Goal: Information Seeking & Learning: Learn about a topic

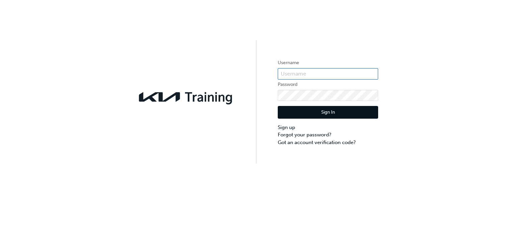
type input "KAU82293H1"
click at [304, 113] on button "Sign In" at bounding box center [328, 112] width 100 height 13
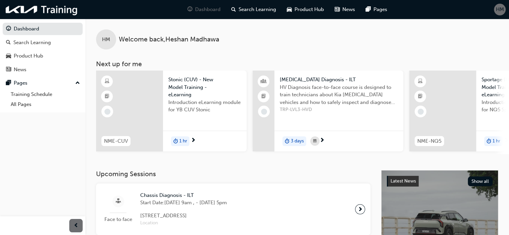
click at [501, 7] on span "HM" at bounding box center [500, 10] width 8 height 8
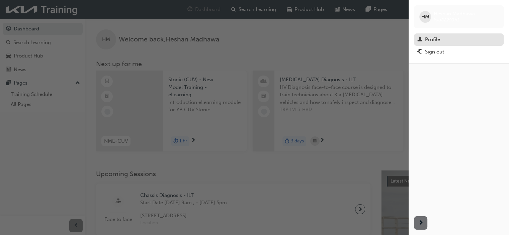
click at [434, 36] on div "Profile" at bounding box center [432, 40] width 15 height 8
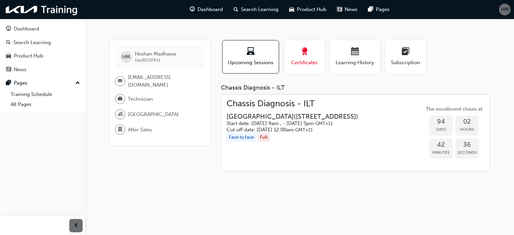
click at [314, 63] on span "Certificates" at bounding box center [304, 63] width 30 height 8
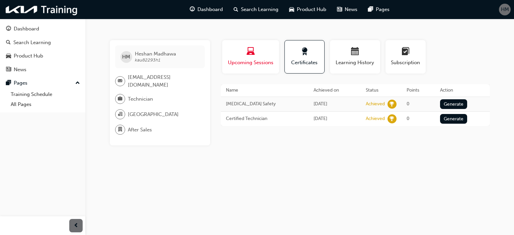
click at [255, 60] on span "Upcoming Sessions" at bounding box center [250, 63] width 47 height 8
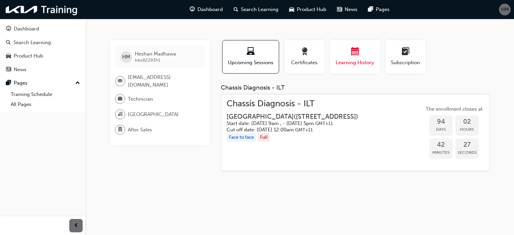
click at [332, 61] on button "Learning History" at bounding box center [355, 56] width 50 height 33
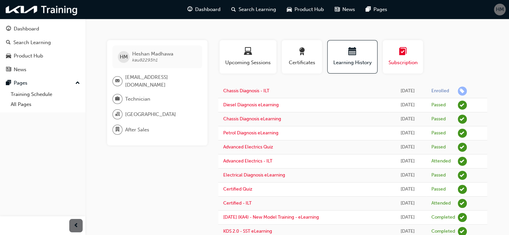
click at [407, 59] on span "Subscription" at bounding box center [403, 63] width 30 height 8
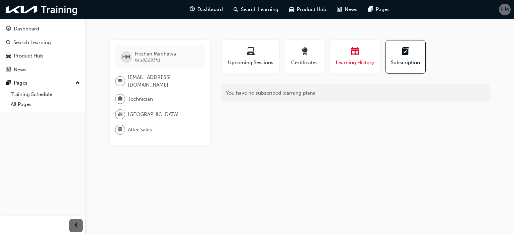
click at [358, 63] on span "Learning History" at bounding box center [355, 63] width 40 height 8
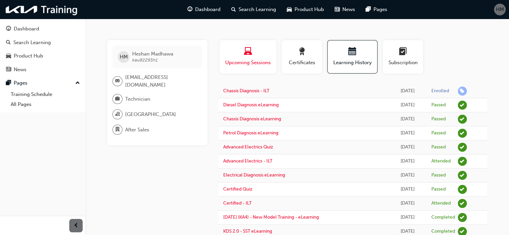
click at [247, 48] on span "laptop-icon" at bounding box center [248, 52] width 8 height 9
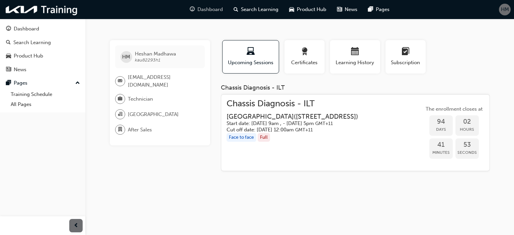
click at [203, 9] on span "Dashboard" at bounding box center [209, 10] width 25 height 8
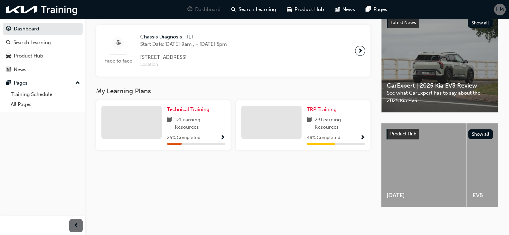
scroll to position [159, 0]
click at [364, 138] on span "Show Progress" at bounding box center [362, 138] width 5 height 6
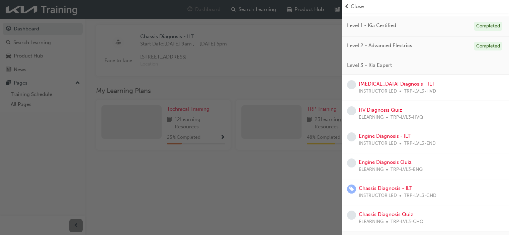
scroll to position [63, 0]
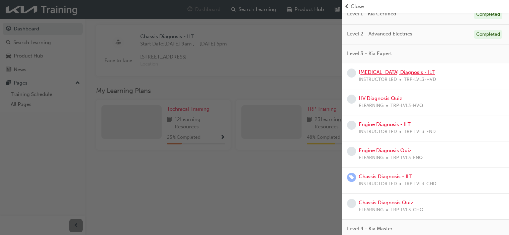
click at [404, 72] on link "[MEDICAL_DATA] Diagnosis - ILT" at bounding box center [397, 72] width 76 height 6
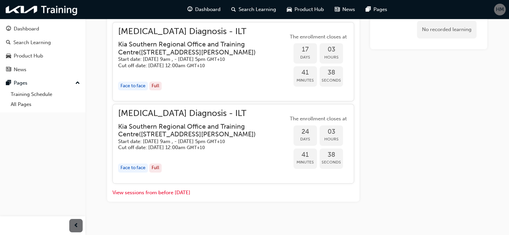
scroll to position [320, 0]
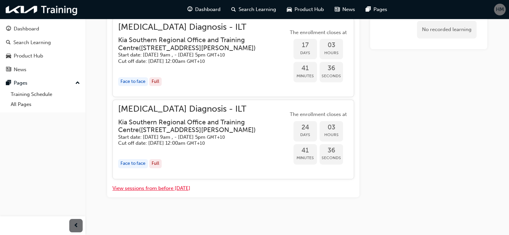
click at [177, 188] on button "View sessions from before [DATE]" at bounding box center [151, 189] width 78 height 8
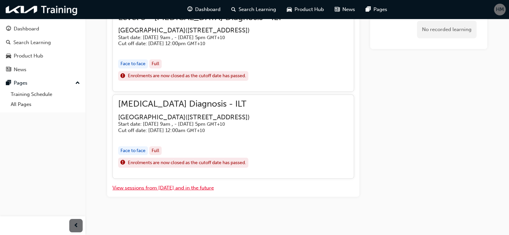
scroll to position [1766, 0]
click at [200, 188] on button "View sessions from [DATE] and in the future" at bounding box center [162, 188] width 101 height 8
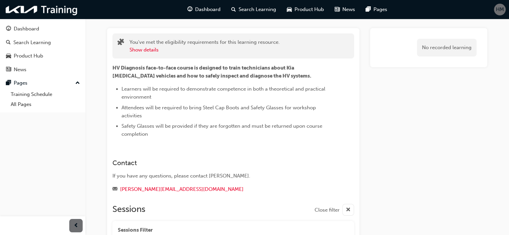
scroll to position [0, 0]
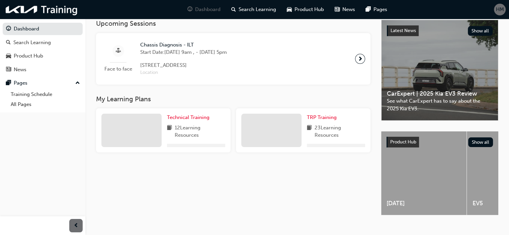
scroll to position [164, 0]
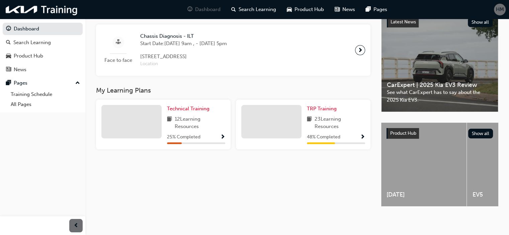
click at [363, 135] on span "Show Progress" at bounding box center [362, 138] width 5 height 6
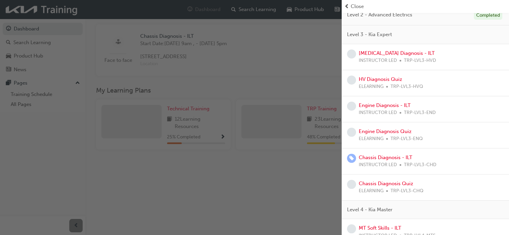
scroll to position [78, 0]
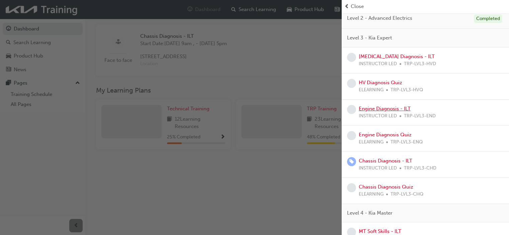
click at [376, 108] on link "Engine Diagnosis - ILT" at bounding box center [385, 109] width 52 height 6
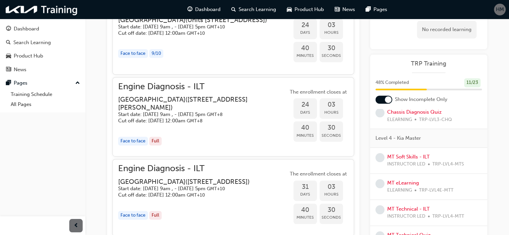
scroll to position [195, 0]
click at [415, 154] on link "MT Soft Skills - ILT" at bounding box center [408, 157] width 42 height 6
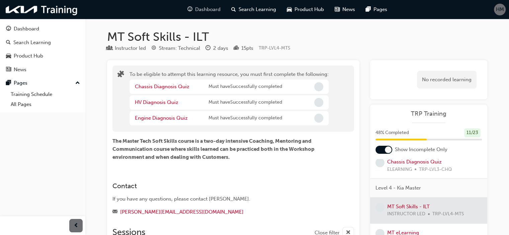
click at [200, 8] on span "Dashboard" at bounding box center [207, 10] width 25 height 8
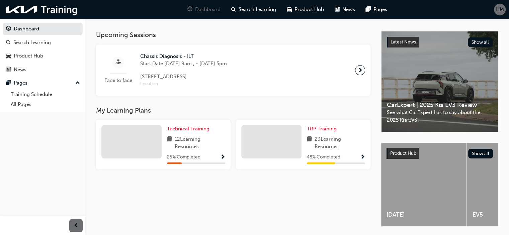
scroll to position [164, 0]
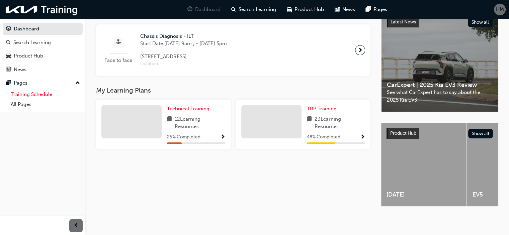
click at [36, 94] on link "Training Schedule" at bounding box center [45, 94] width 75 height 10
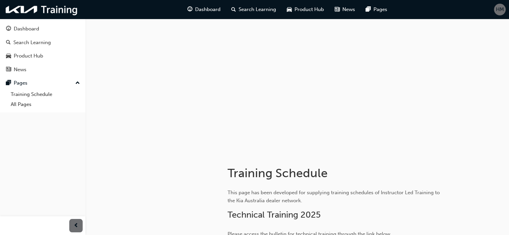
scroll to position [82, 0]
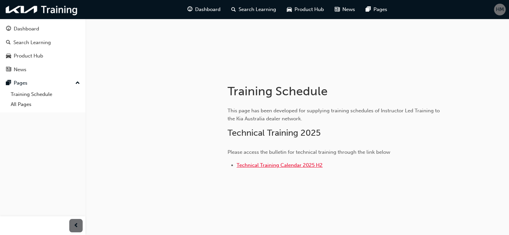
click at [288, 166] on span "Technical Training Calendar 2025 H2" at bounding box center [280, 165] width 86 height 6
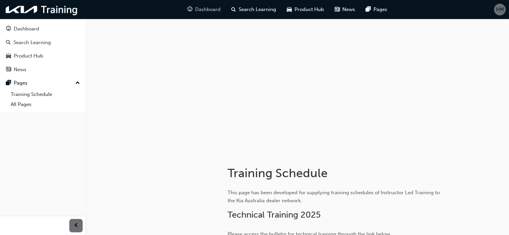
click at [199, 14] on div "Dashboard" at bounding box center [204, 10] width 44 height 14
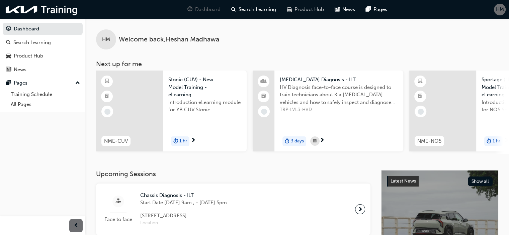
click at [304, 13] on div "Product Hub" at bounding box center [305, 10] width 48 height 14
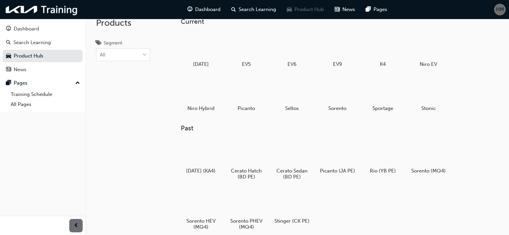
scroll to position [12, 0]
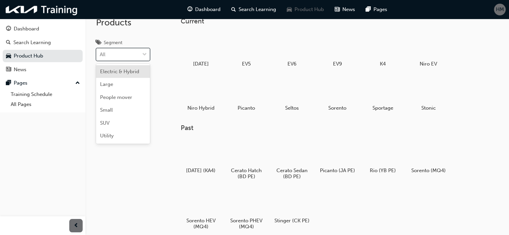
click at [145, 51] on span "down-icon" at bounding box center [144, 55] width 5 height 9
click at [100, 52] on input "Segment option Electric & Hybrid focused, 1 of 6. 6 results available. Use Up a…" at bounding box center [100, 55] width 1 height 6
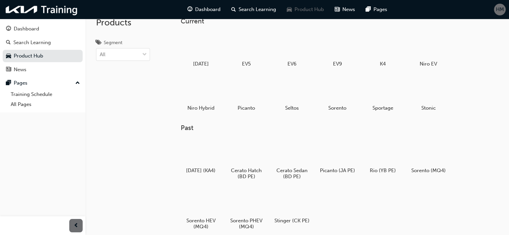
click at [68, 157] on div "Dashboard Search Learning Product Hub News Pages Pages Training Schedule All Pa…" at bounding box center [42, 109] width 85 height 218
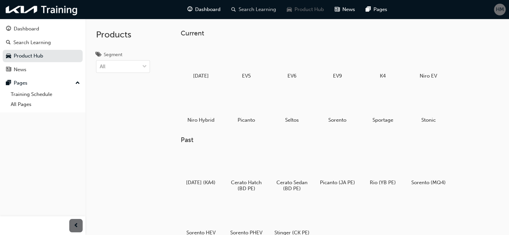
click at [260, 11] on span "Search Learning" at bounding box center [257, 10] width 37 height 8
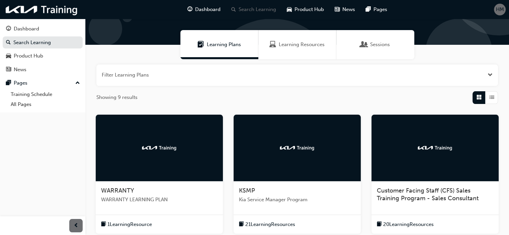
scroll to position [39, 0]
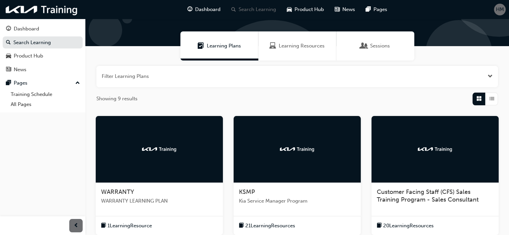
click at [293, 48] on span "Learning Resources" at bounding box center [302, 46] width 46 height 8
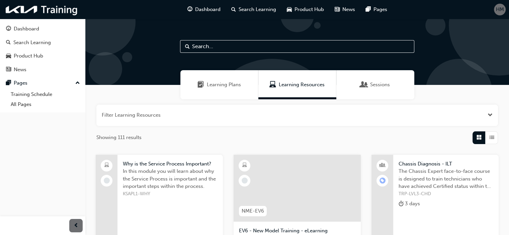
click at [366, 81] on span "Sessions" at bounding box center [364, 85] width 7 height 8
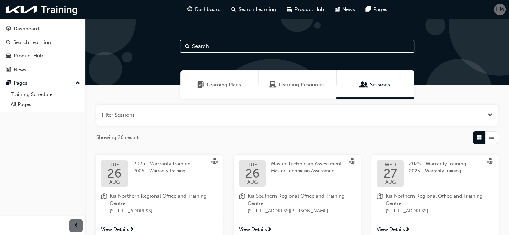
click at [235, 85] on span "Learning Plans" at bounding box center [224, 85] width 34 height 8
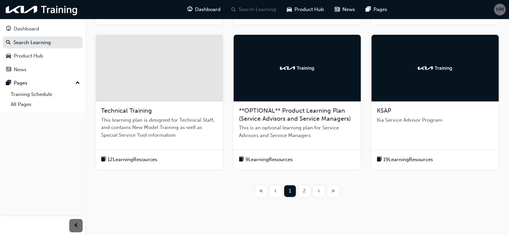
scroll to position [265, 0]
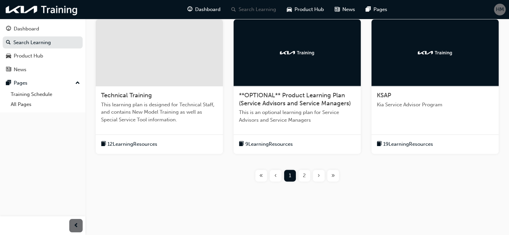
click at [302, 170] on div "2" at bounding box center [304, 176] width 12 height 12
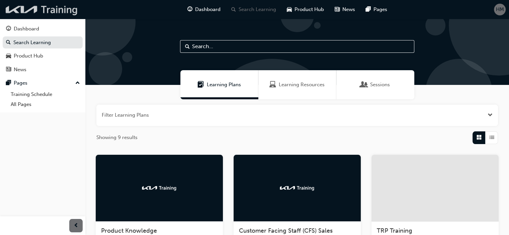
click at [53, 4] on img at bounding box center [41, 10] width 77 height 14
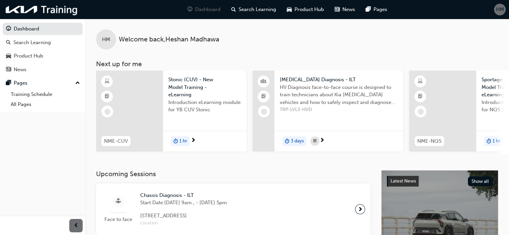
click at [501, 12] on span "HM" at bounding box center [500, 10] width 8 height 8
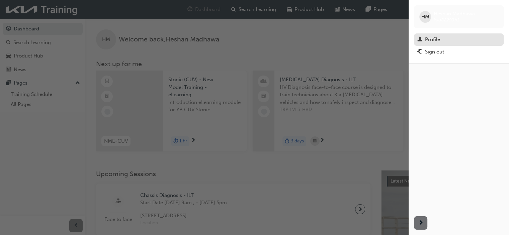
click at [446, 42] on div "Profile" at bounding box center [458, 39] width 83 height 8
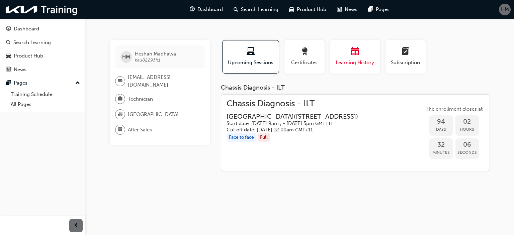
click at [348, 58] on div "Learning History" at bounding box center [355, 57] width 40 height 19
